Goal: Task Accomplishment & Management: Use online tool/utility

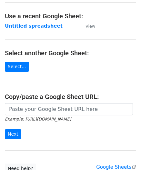
scroll to position [32, 0]
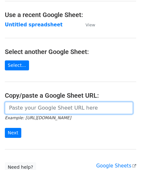
drag, startPoint x: 30, startPoint y: 108, endPoint x: 33, endPoint y: 94, distance: 14.5
click at [30, 108] on input "url" at bounding box center [69, 108] width 128 height 12
paste input "https://docs.google.com/spreadsheets/d/1LAYeREfiDq40fOaPJe2N3DFNw78kEMx72rb2R1F…"
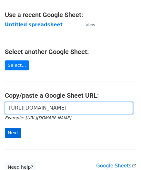
type input "https://docs.google.com/spreadsheets/d/1LAYeREfiDq40fOaPJe2N3DFNw78kEMx72rb2R1F…"
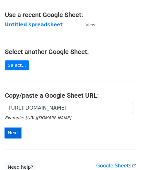
click at [10, 135] on input "Next" at bounding box center [13, 133] width 16 height 10
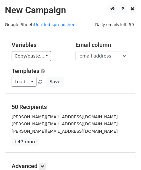
scroll to position [79, 0]
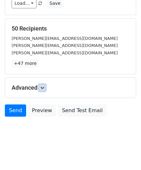
click at [42, 86] on icon at bounding box center [42, 88] width 4 height 4
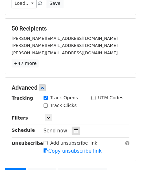
click at [75, 129] on div at bounding box center [75, 131] width 9 height 8
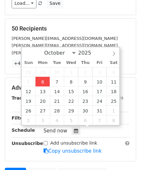
type input "[DATE] 12:00"
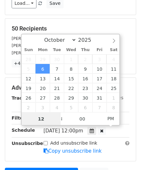
scroll to position [0, 0]
paste input "Hour"
type input "2"
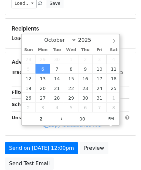
type input "[DATE] 14:00"
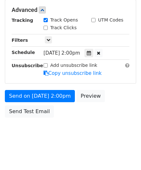
scroll to position [156, 0]
